Goal: Information Seeking & Learning: Learn about a topic

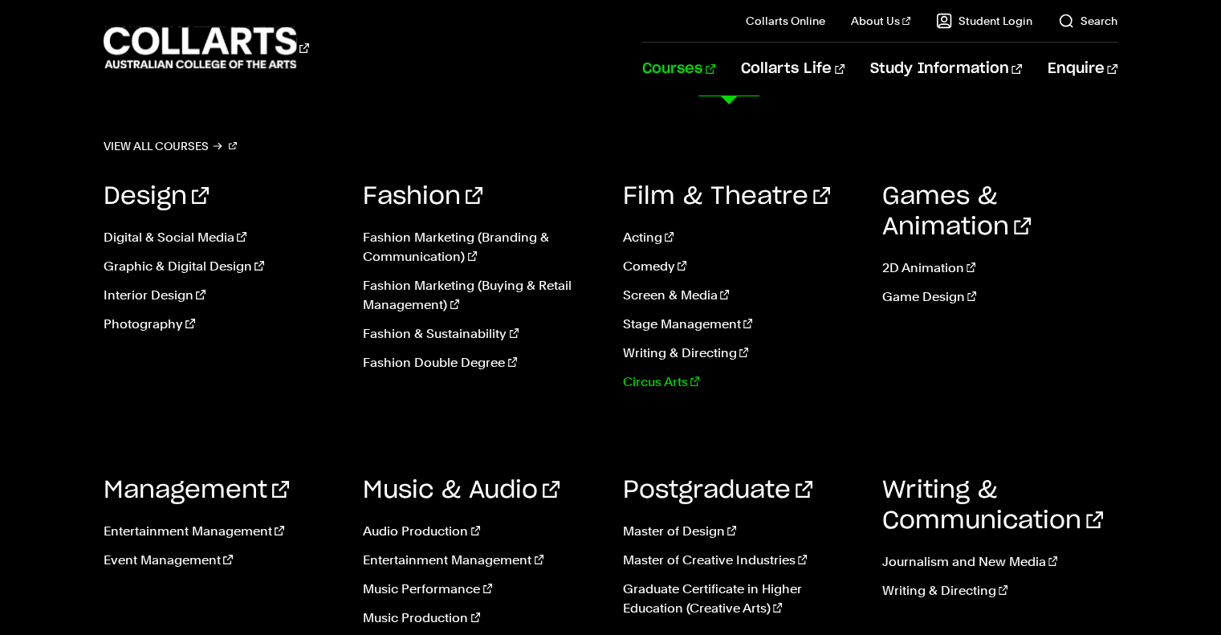
click at [658, 387] on link "Circus Arts" at bounding box center [740, 381] width 235 height 19
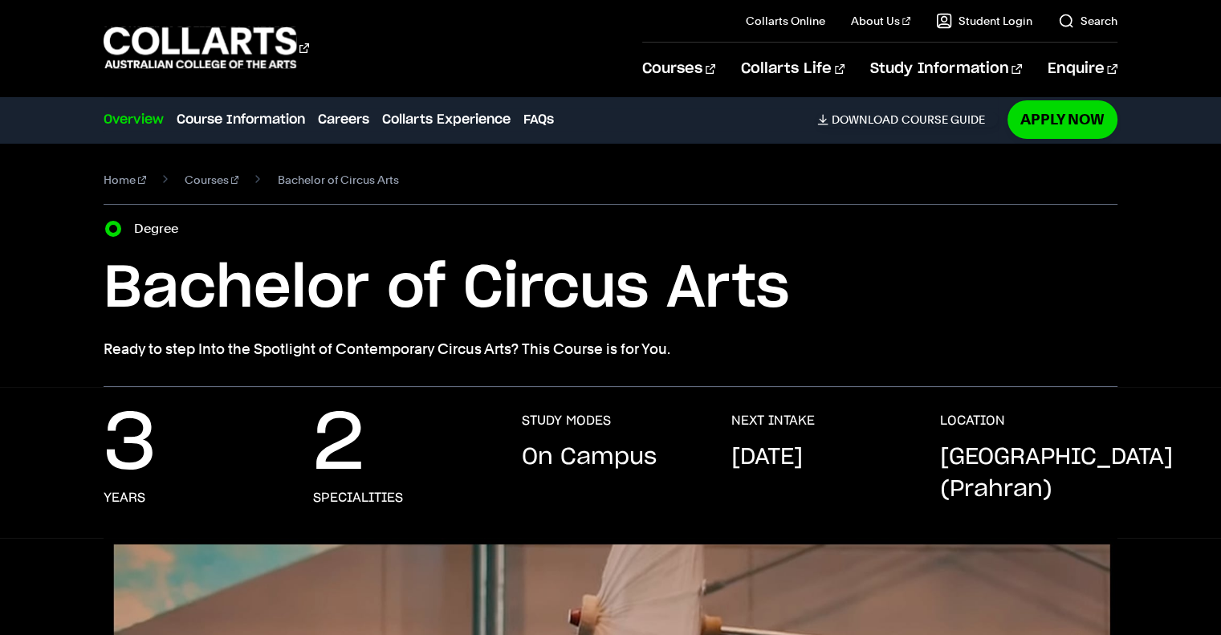
click at [1127, 462] on div "3 years 2 specialities STUDY MODES On Campus NEXT INTAKE January 2026 LOCATION …" at bounding box center [610, 475] width 1221 height 125
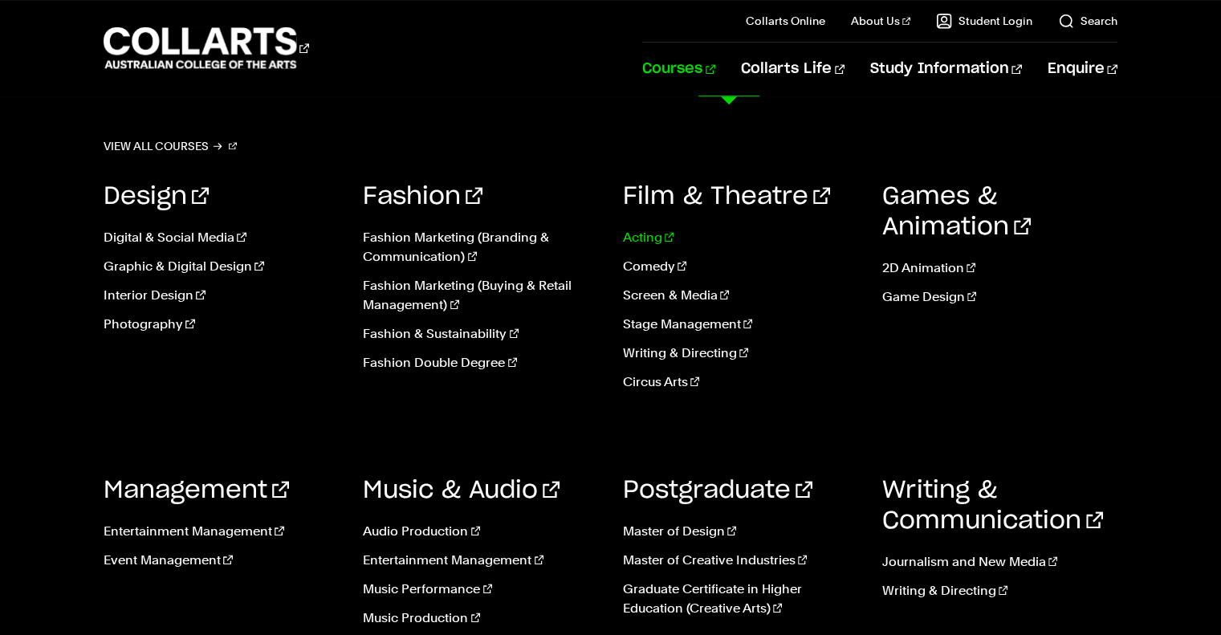
scroll to position [1578, 0]
click at [636, 237] on link "Acting" at bounding box center [740, 237] width 235 height 19
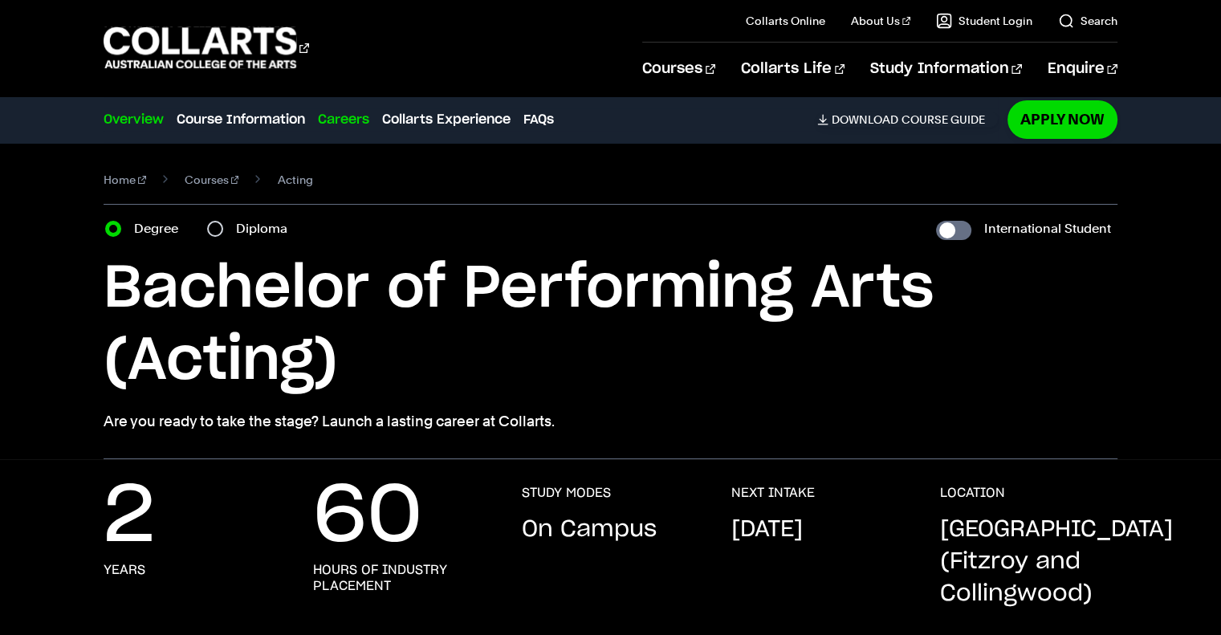
click at [334, 116] on link "Careers" at bounding box center [343, 119] width 51 height 19
click at [221, 229] on input "Diploma" at bounding box center [215, 229] width 16 height 16
radio input "true"
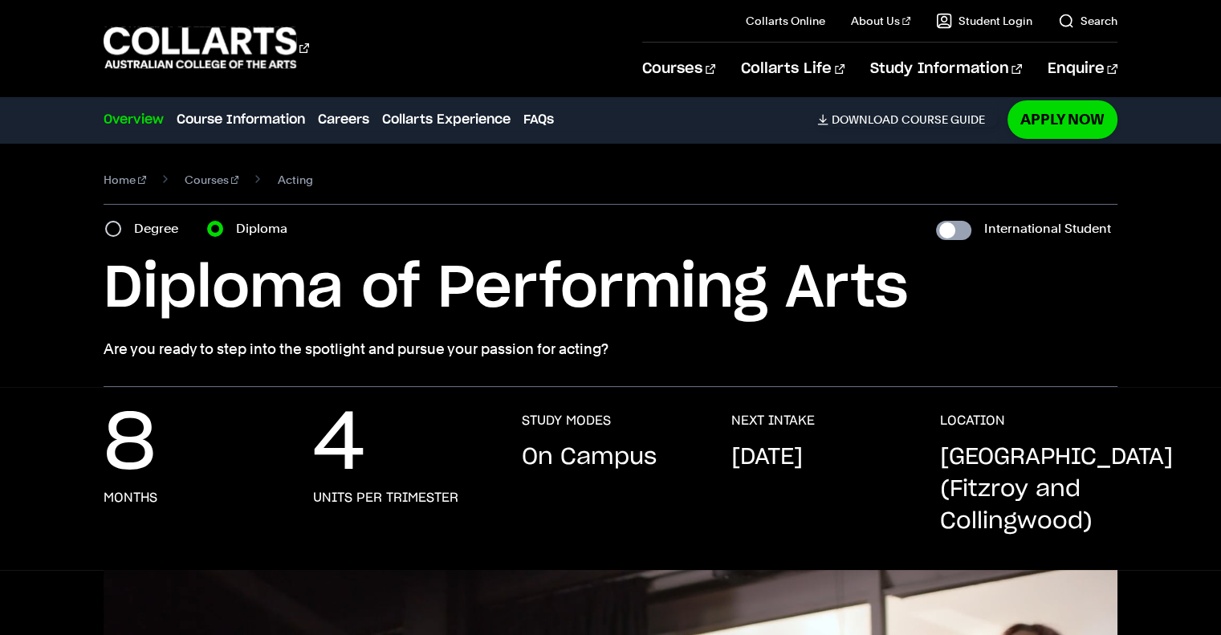
click at [947, 234] on input "International Student" at bounding box center [953, 230] width 35 height 19
checkbox input "true"
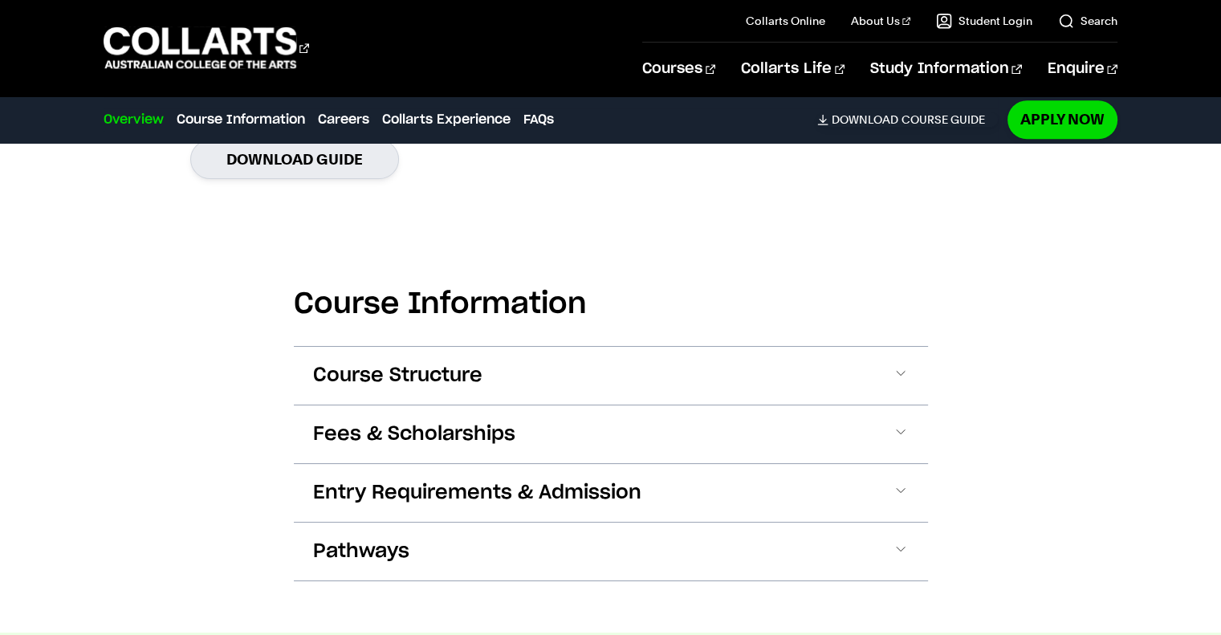
scroll to position [1445, 0]
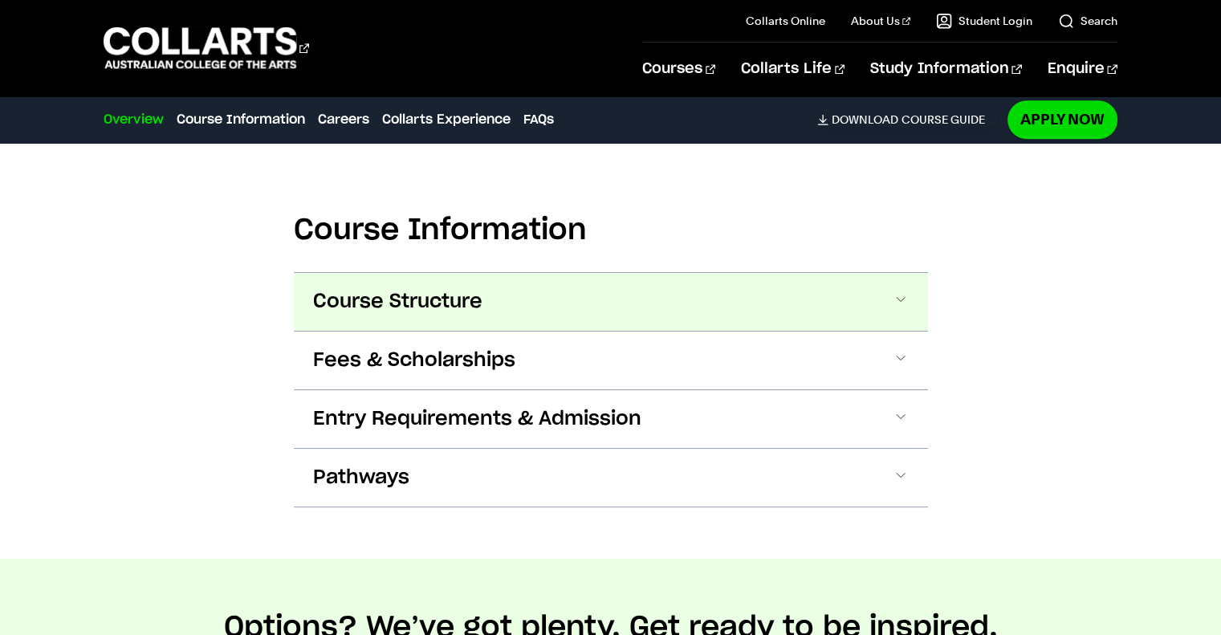
click at [418, 309] on span "Course Structure" at bounding box center [397, 302] width 169 height 26
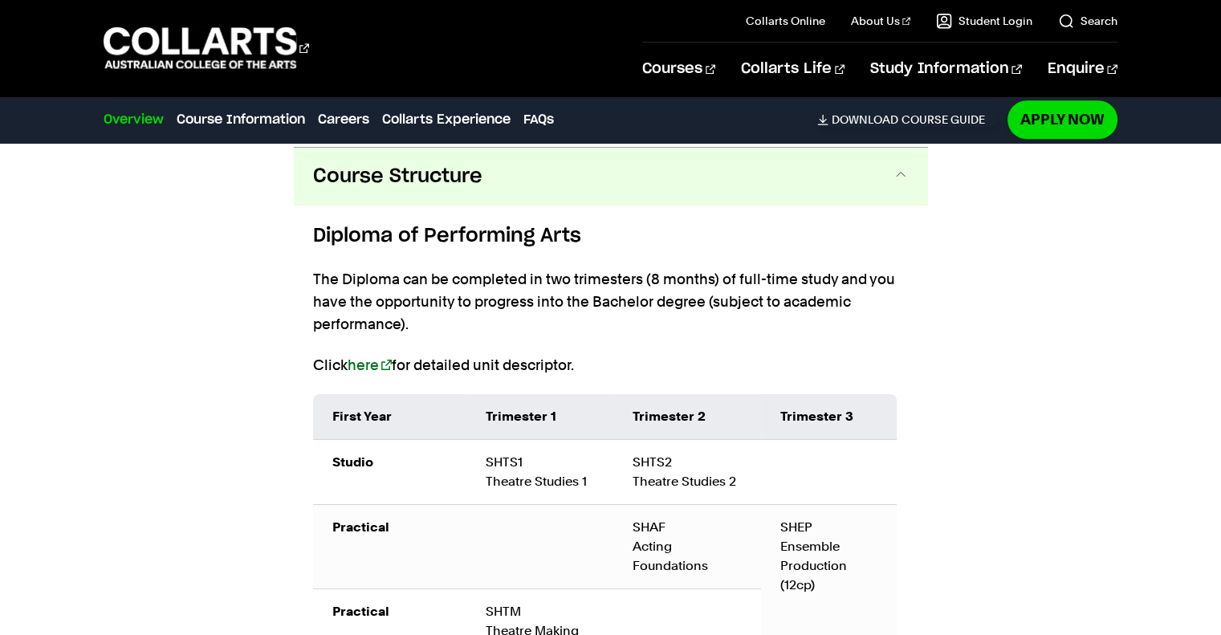
scroll to position [1572, 0]
click at [247, 452] on div "Course Information Course Structure Diploma of Performing Arts The Diploma can …" at bounding box center [610, 533] width 1221 height 1046
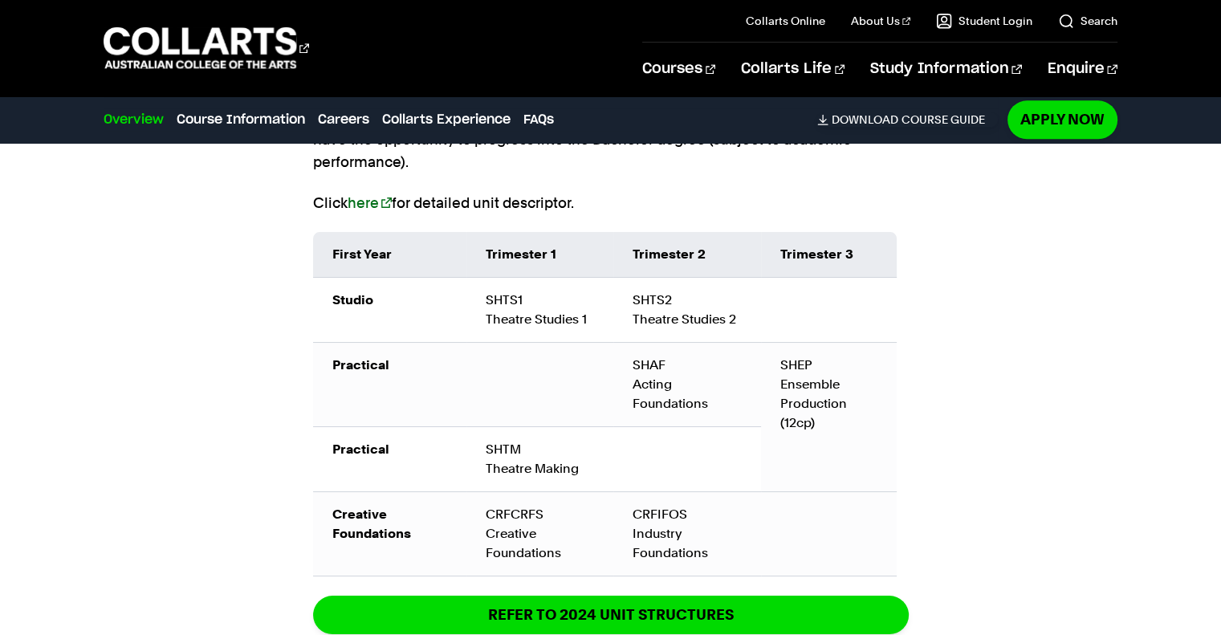
scroll to position [1765, 0]
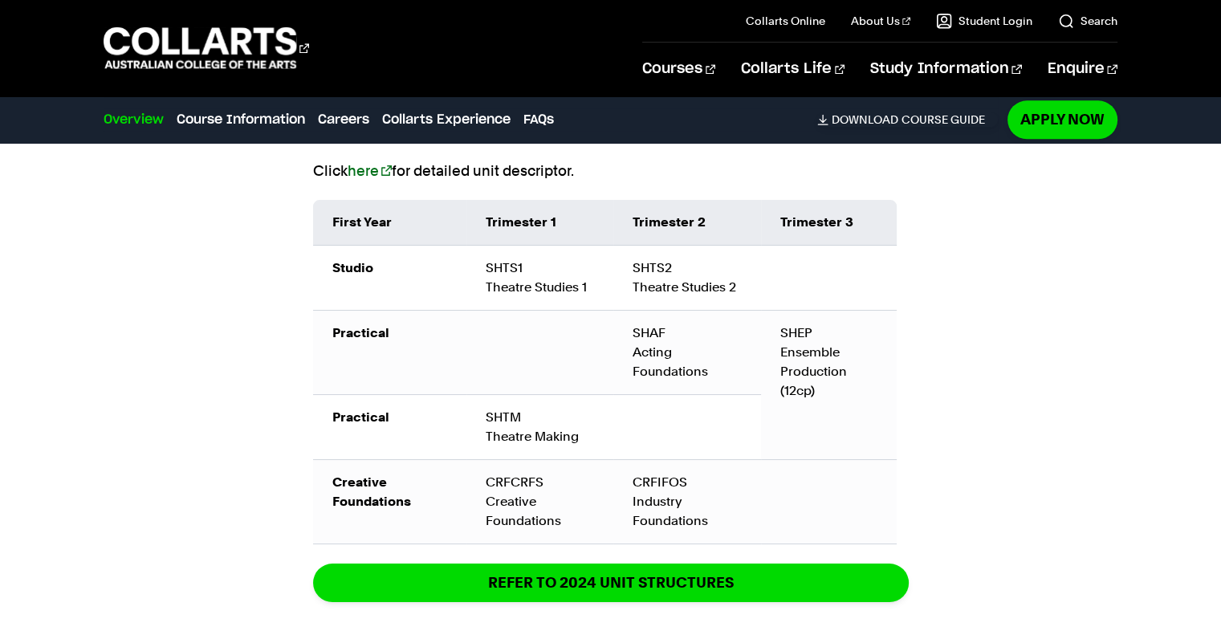
click at [247, 452] on div "Course Information Course Structure Diploma of Performing Arts The Diploma can …" at bounding box center [610, 341] width 1221 height 1046
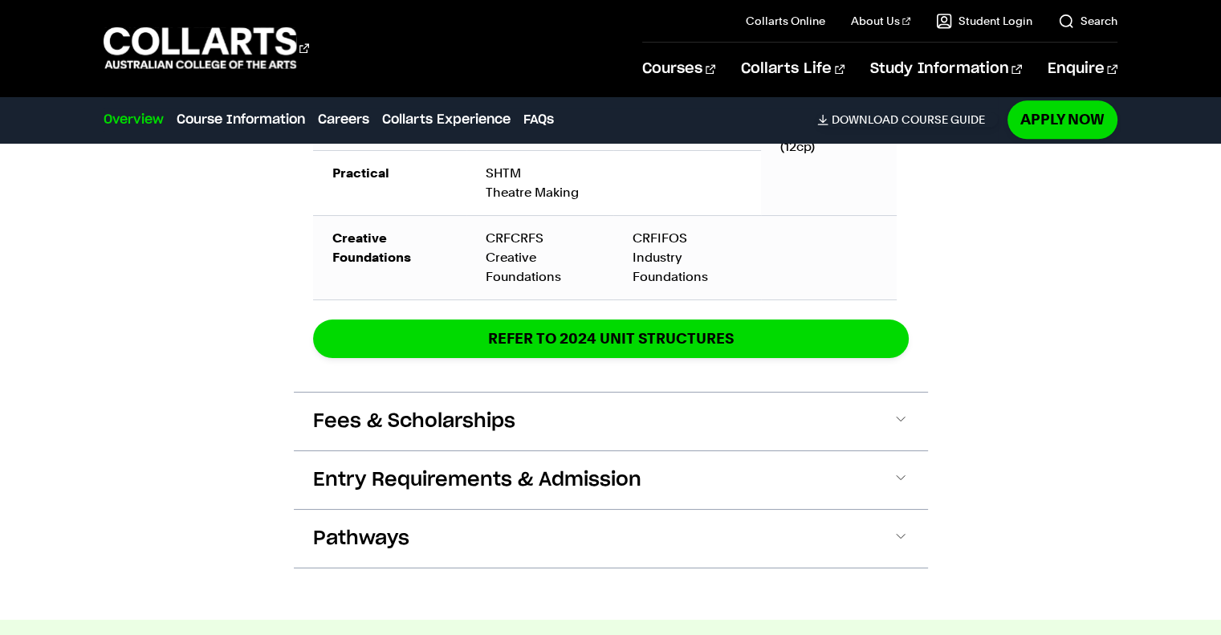
scroll to position [2021, 0]
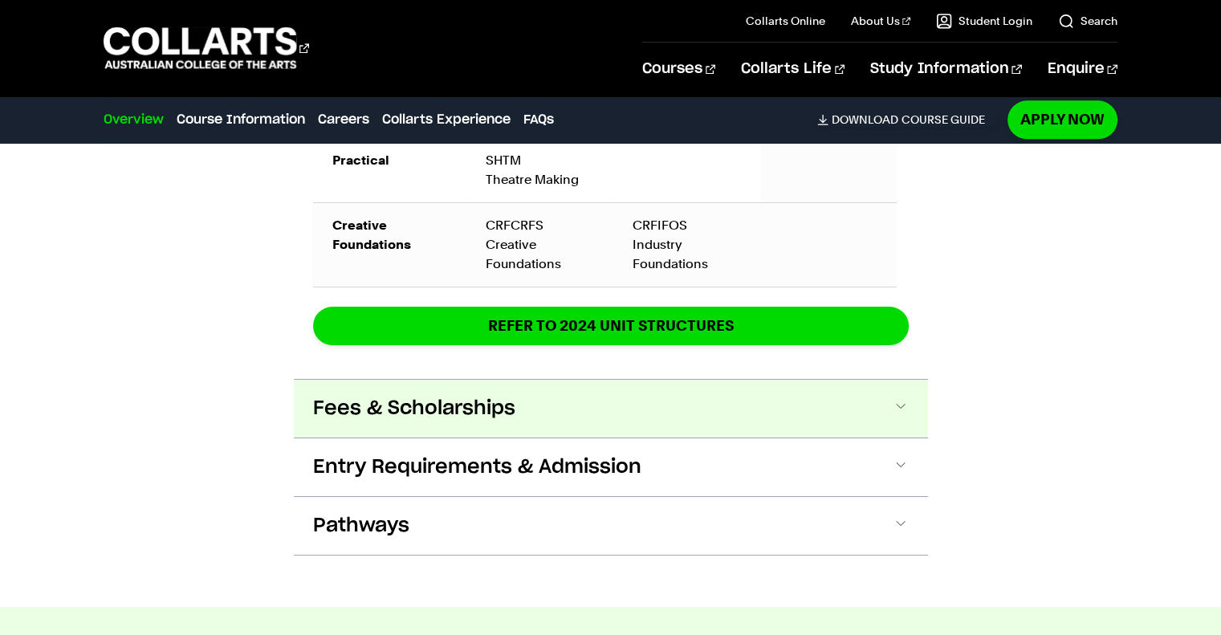
click at [347, 404] on span "Fees & Scholarships" at bounding box center [414, 409] width 202 height 26
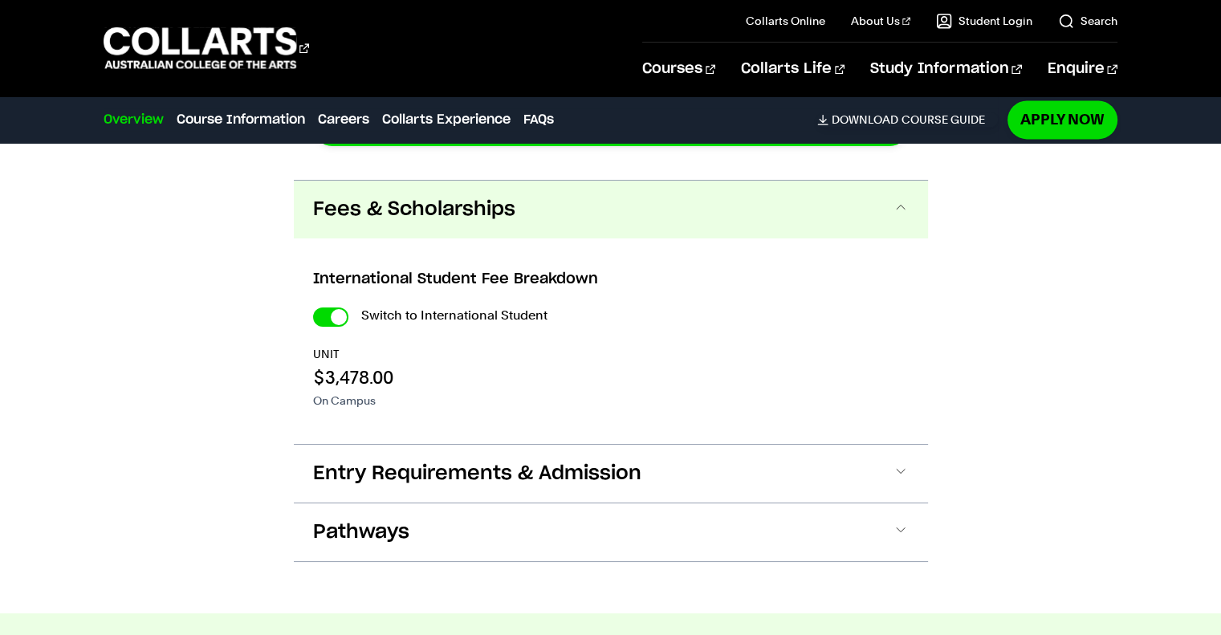
scroll to position [2254, 0]
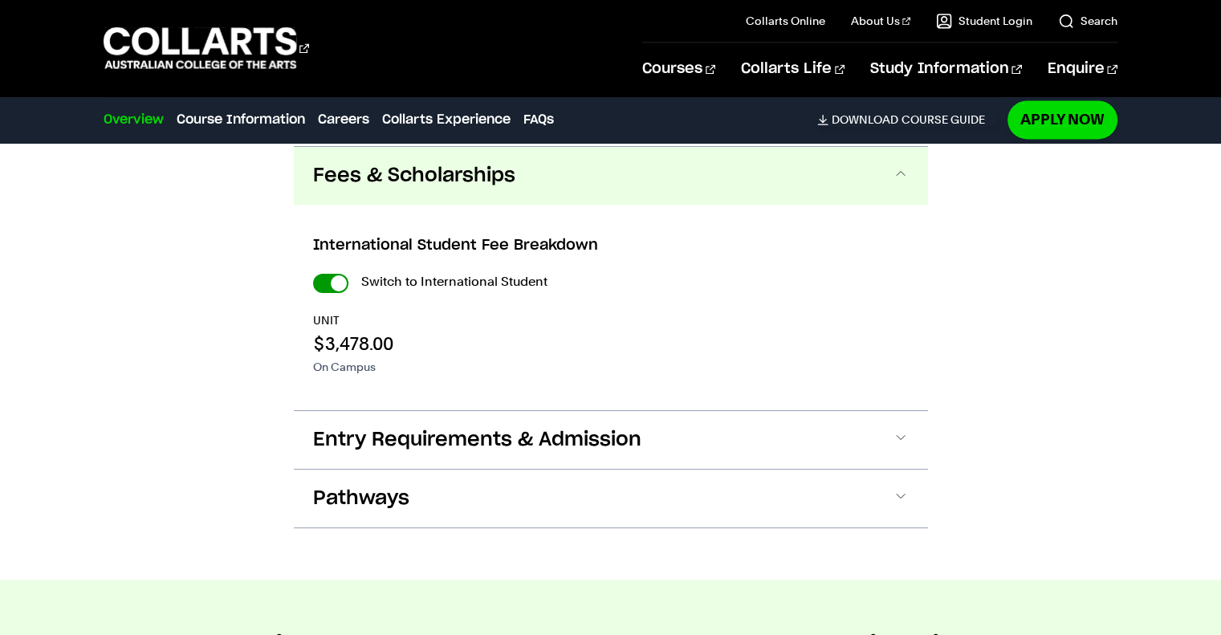
click at [329, 282] on input "International Student" at bounding box center [330, 283] width 35 height 19
checkbox input "false"
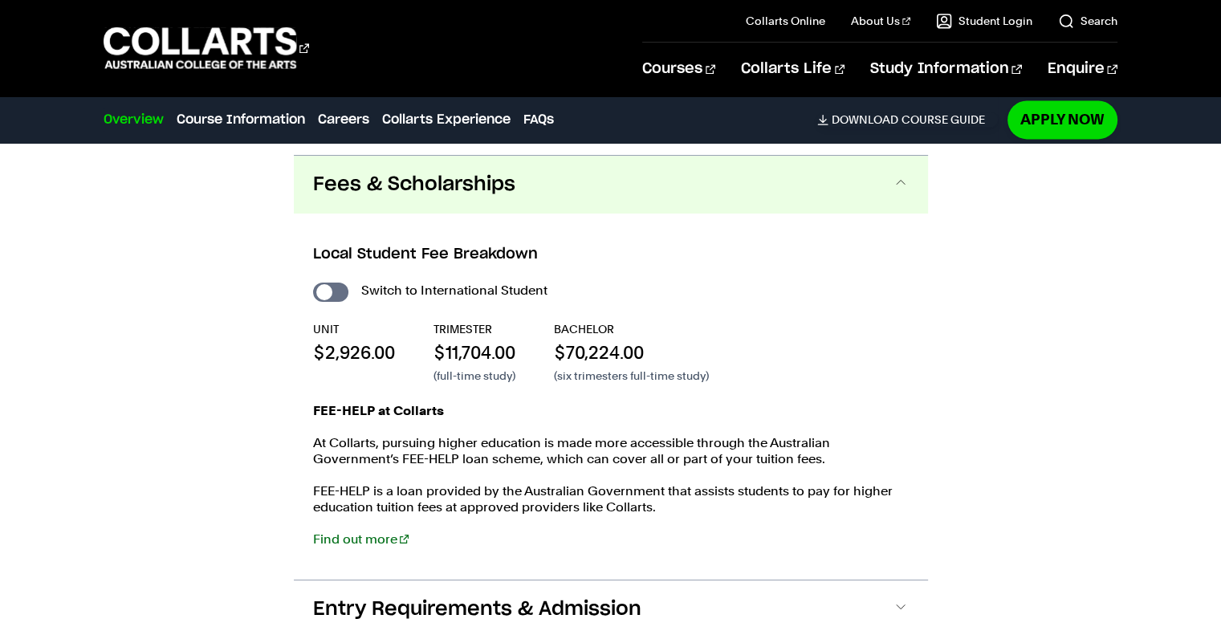
scroll to position [2184, 0]
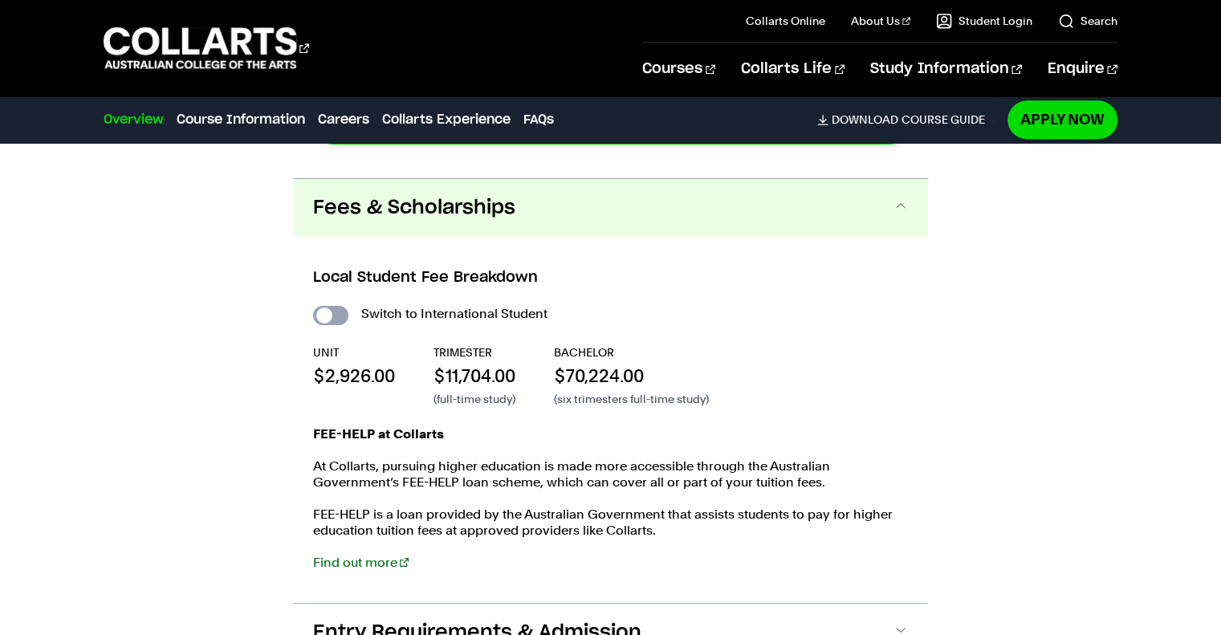
click at [334, 311] on input "International Student" at bounding box center [330, 315] width 35 height 19
checkbox input "true"
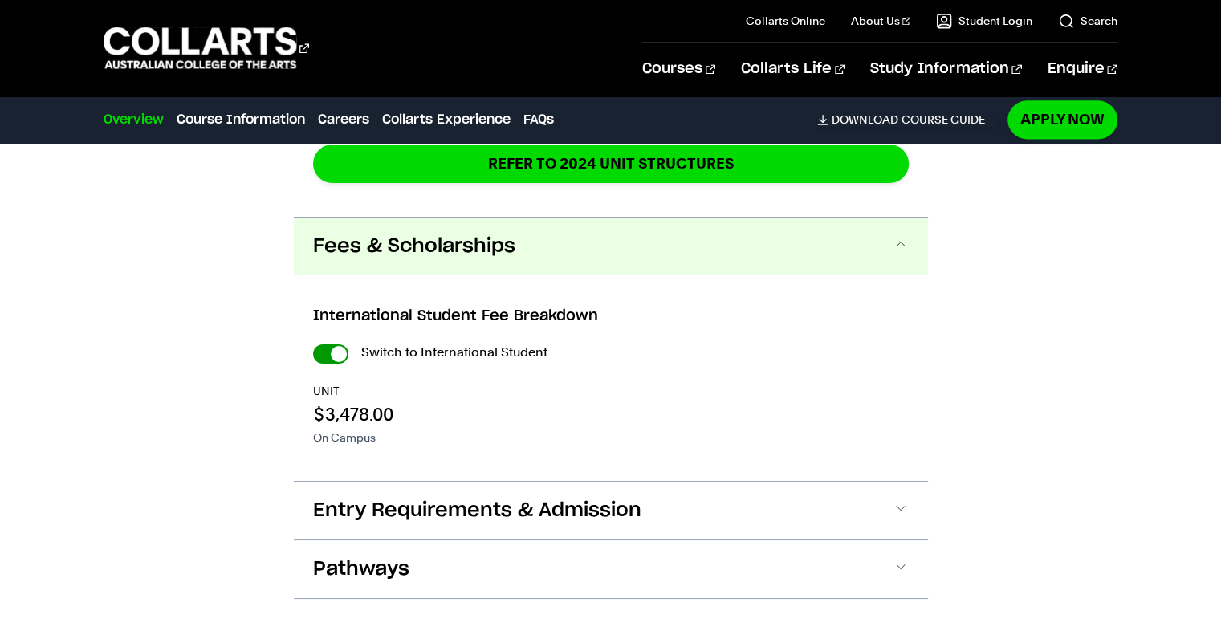
click at [331, 357] on input "International Student" at bounding box center [330, 353] width 35 height 19
checkbox input "false"
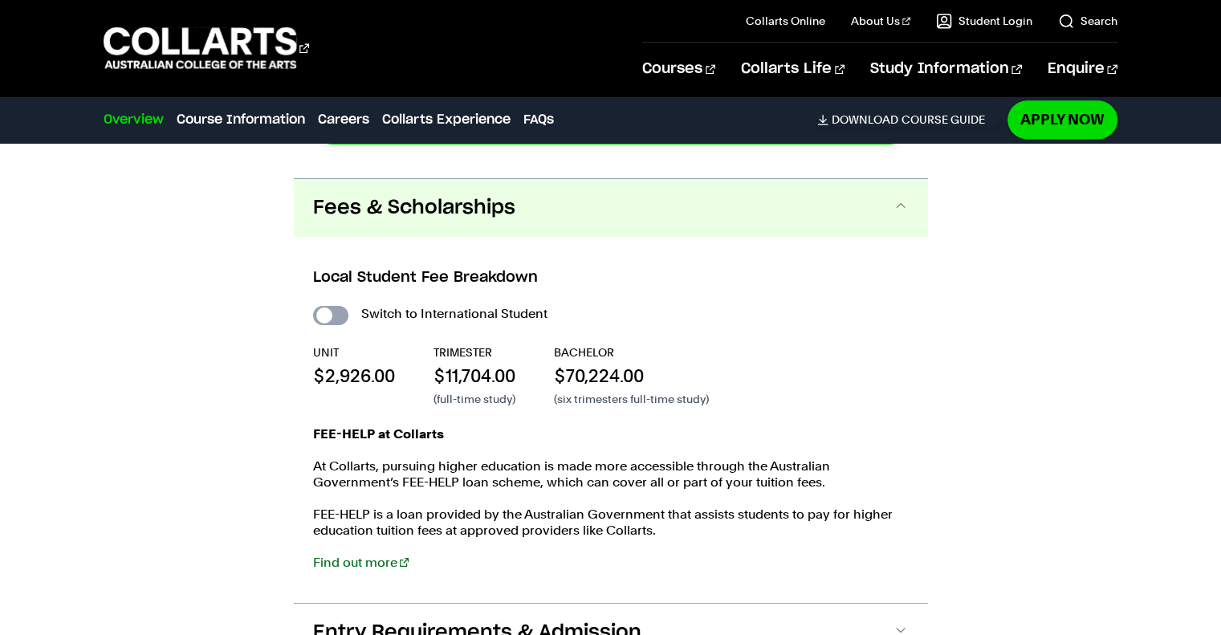
click at [328, 317] on input "International Student" at bounding box center [330, 315] width 35 height 19
checkbox input "true"
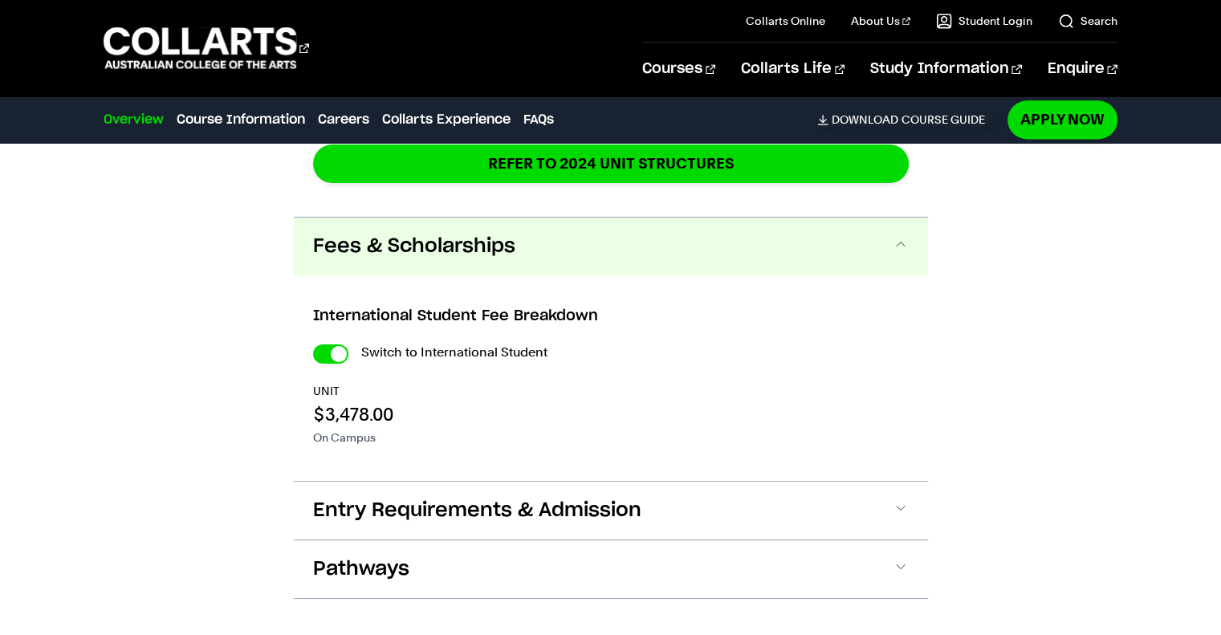
click at [251, 289] on div "Course Information Course Structure Diploma of Performing Arts The Diploma can …" at bounding box center [610, 25] width 1221 height 1252
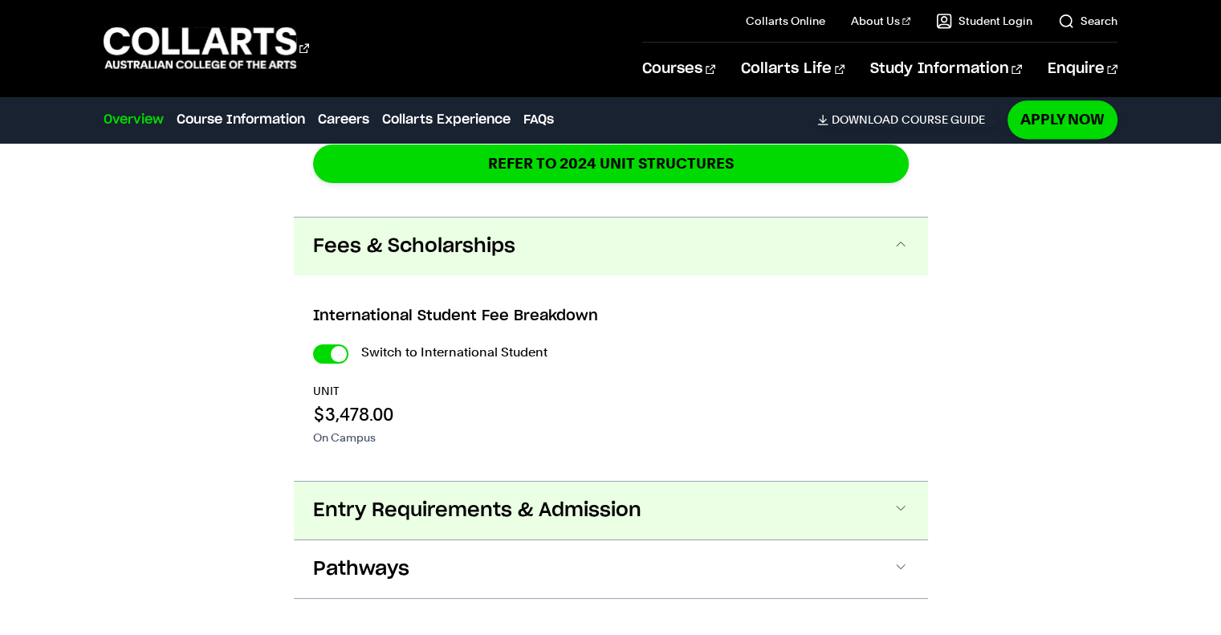
click at [422, 505] on span "Entry Requirements & Admission" at bounding box center [477, 511] width 328 height 26
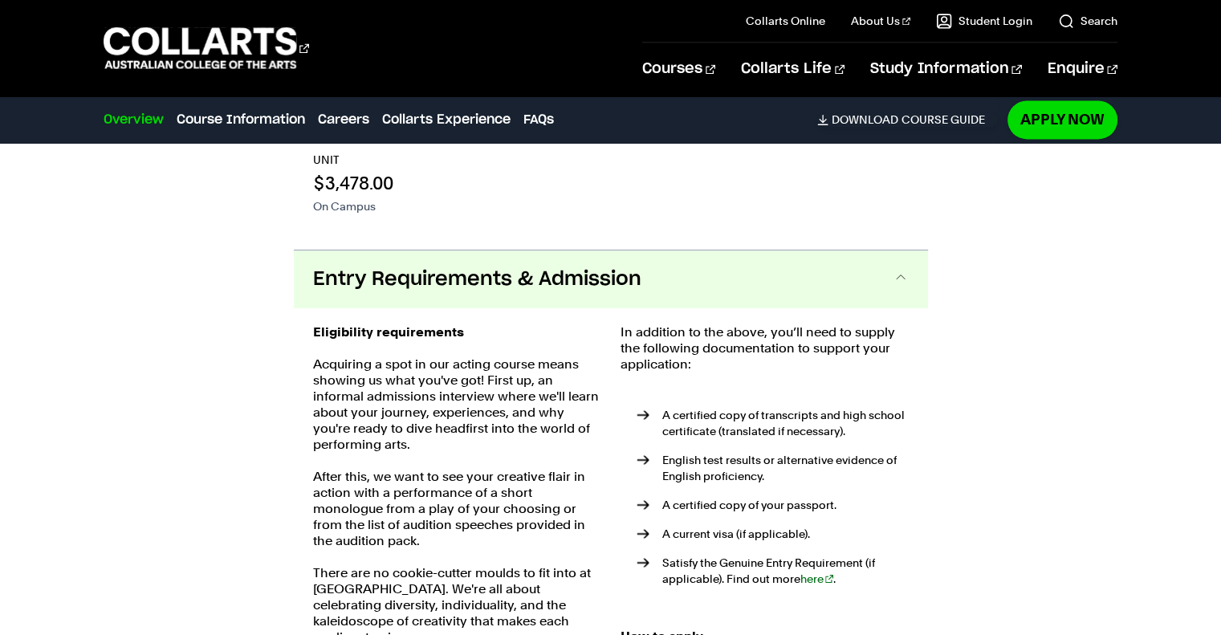
scroll to position [2518, 0]
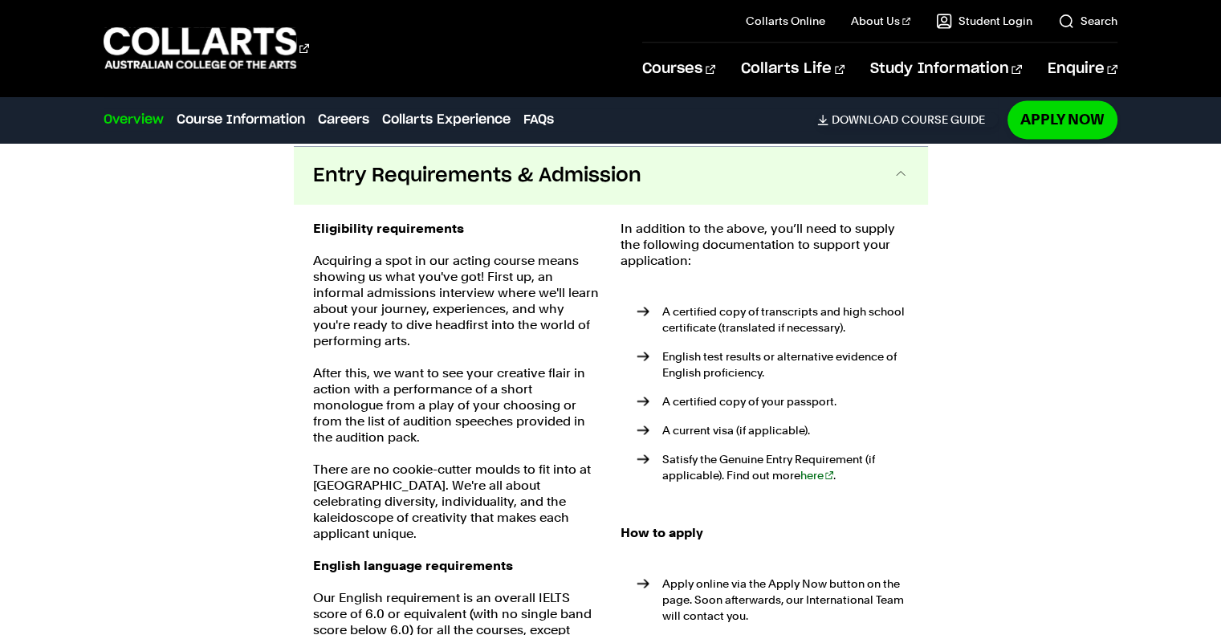
click at [286, 324] on div "Course Information Course Structure Diploma of Performing Arts The Diploma can …" at bounding box center [610, 168] width 1221 height 2208
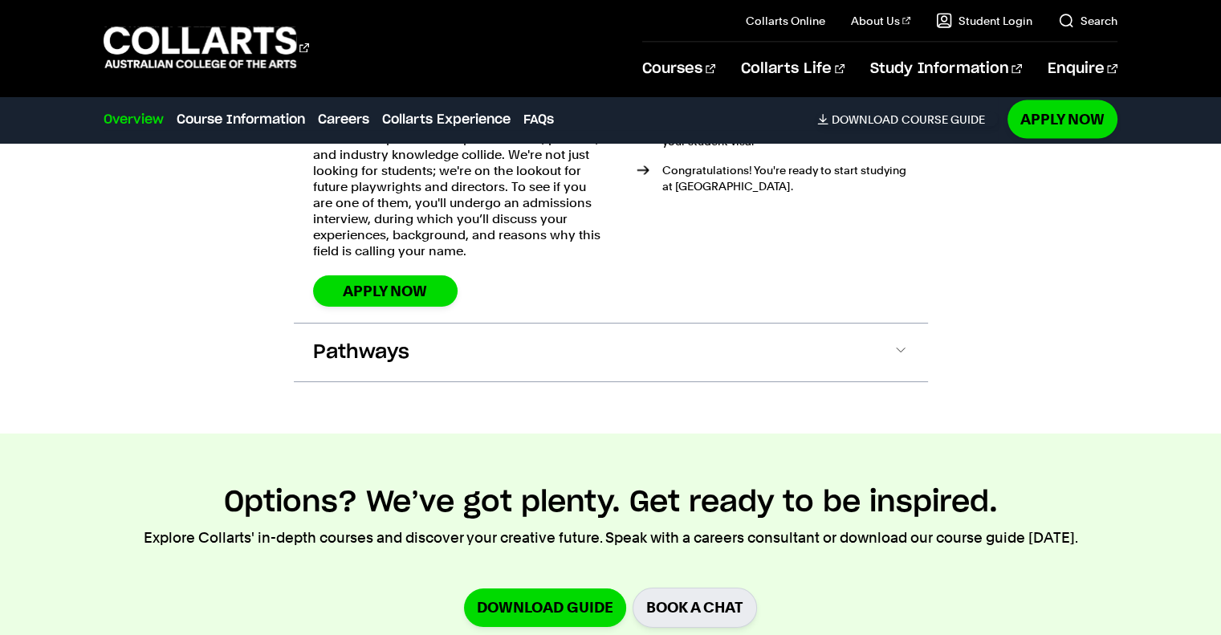
scroll to position [3385, 0]
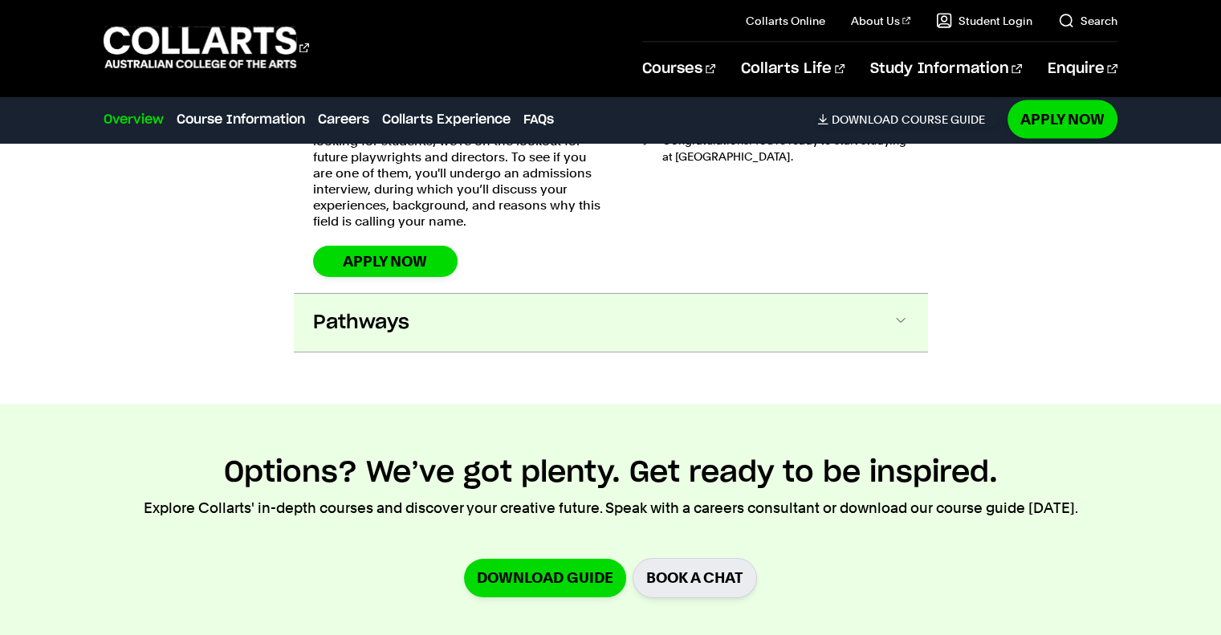
click at [335, 310] on span "Pathways" at bounding box center [361, 323] width 96 height 26
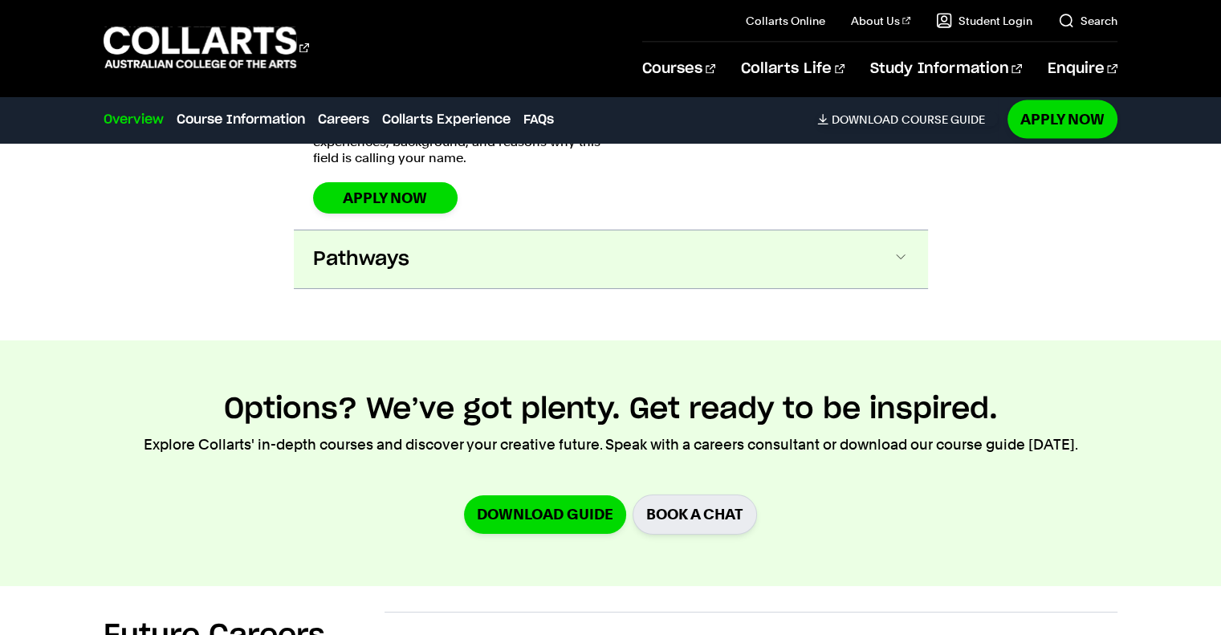
scroll to position [3516, 0]
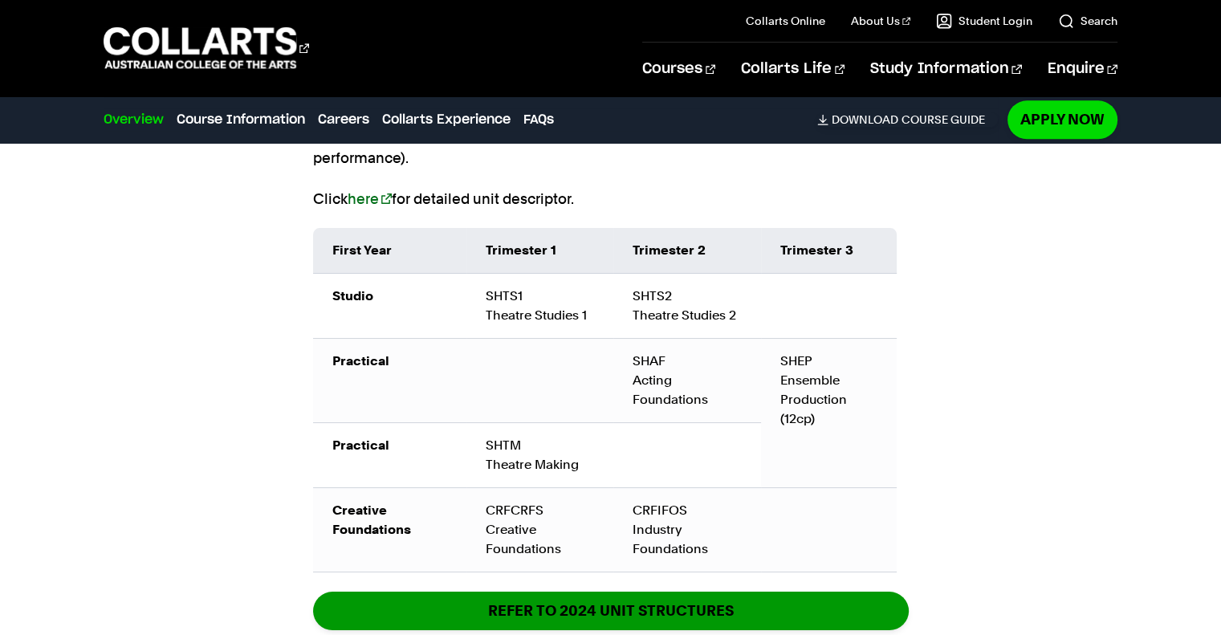
scroll to position [1718, 0]
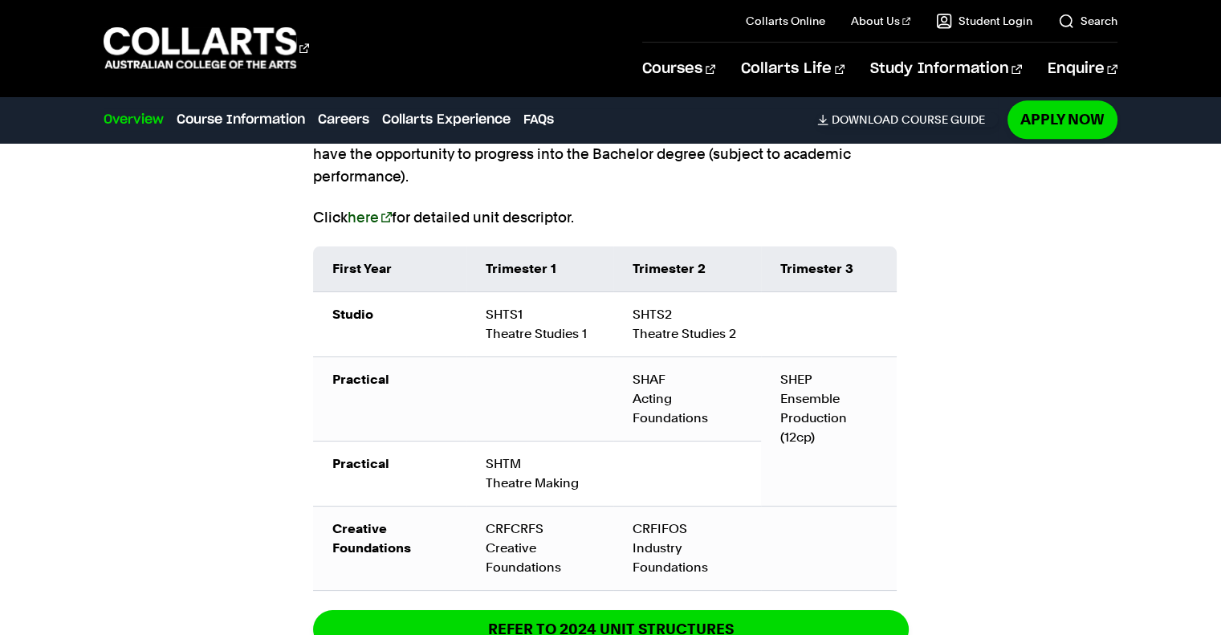
click at [365, 216] on link "here" at bounding box center [370, 217] width 44 height 17
